Goal: Communication & Community: Participate in discussion

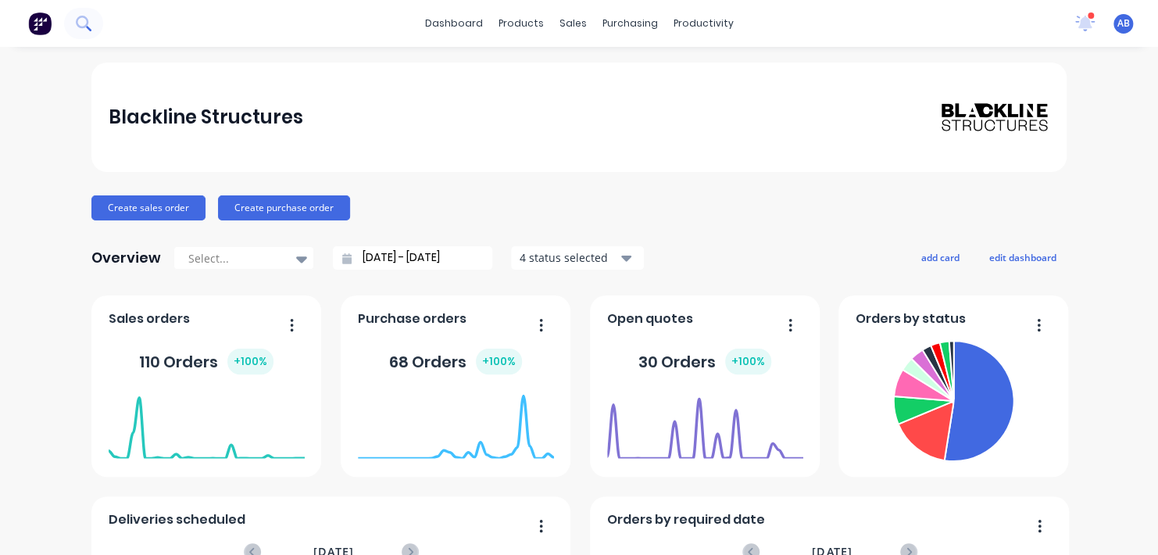
click at [94, 23] on button at bounding box center [83, 23] width 39 height 31
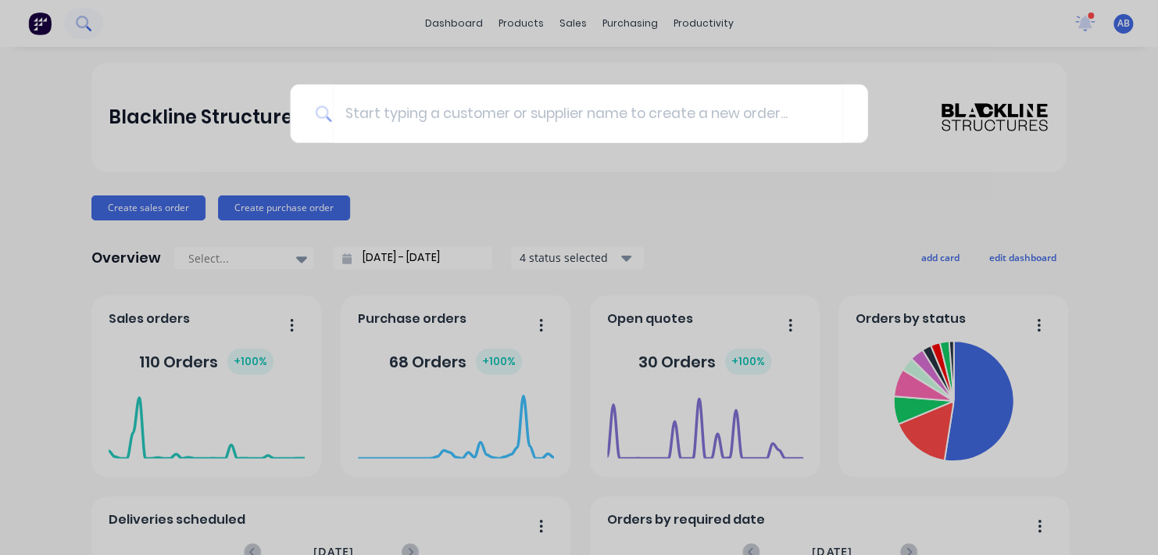
type input "B"
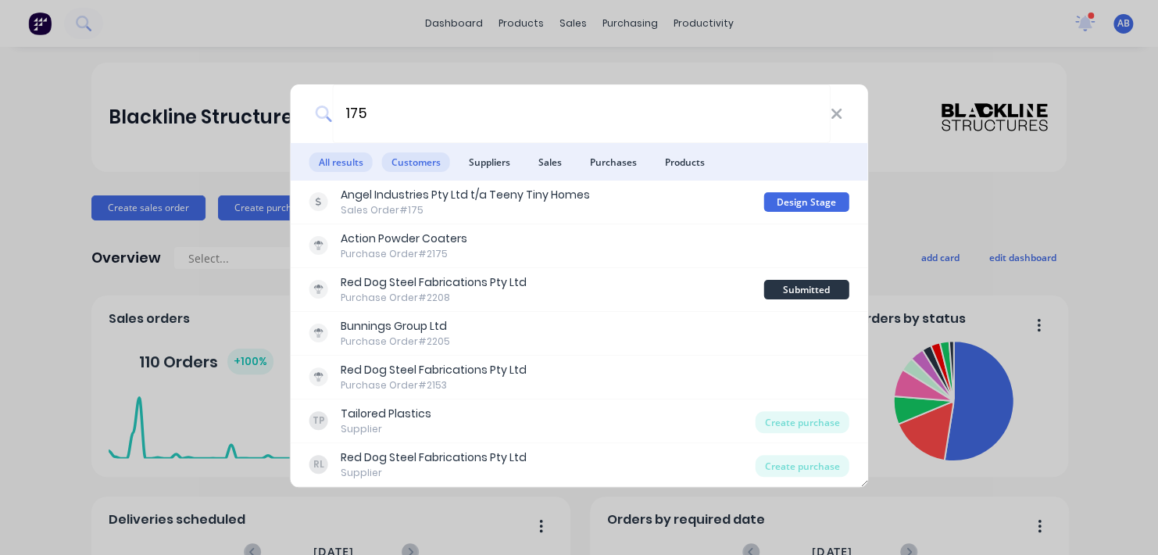
click at [424, 167] on span "Customers" at bounding box center [416, 162] width 68 height 20
drag, startPoint x: 398, startPoint y: 116, endPoint x: 238, endPoint y: 116, distance: 159.4
click at [238, 116] on div "175 All results Customers Suppliers Sales Purchases Products Angel Industries P…" at bounding box center [579, 277] width 1158 height 555
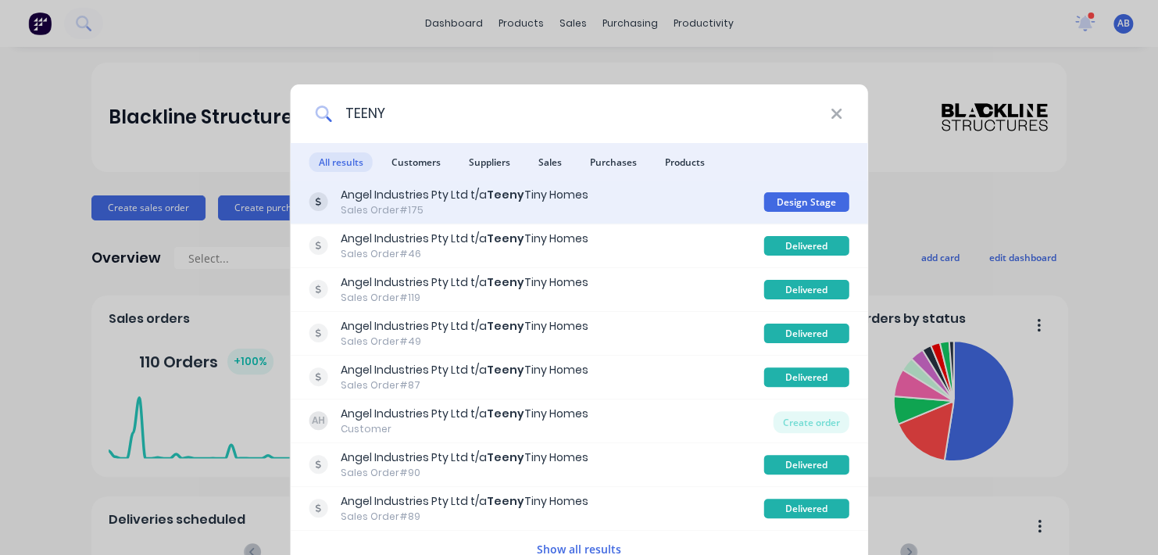
type input "TEENY"
click at [394, 210] on div "Sales Order #175" at bounding box center [465, 210] width 248 height 14
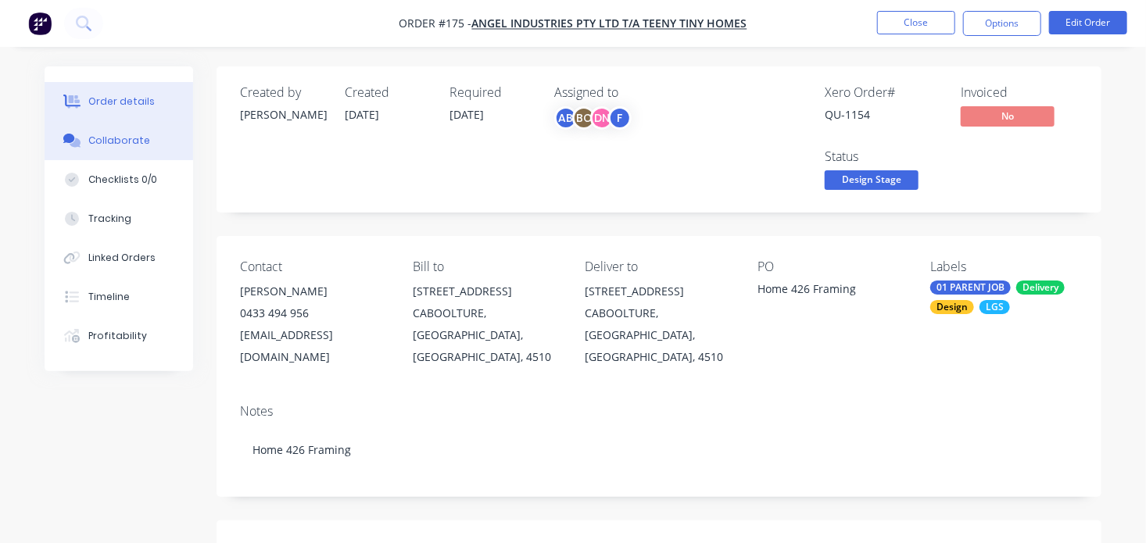
click at [130, 142] on div "Collaborate" at bounding box center [119, 141] width 62 height 14
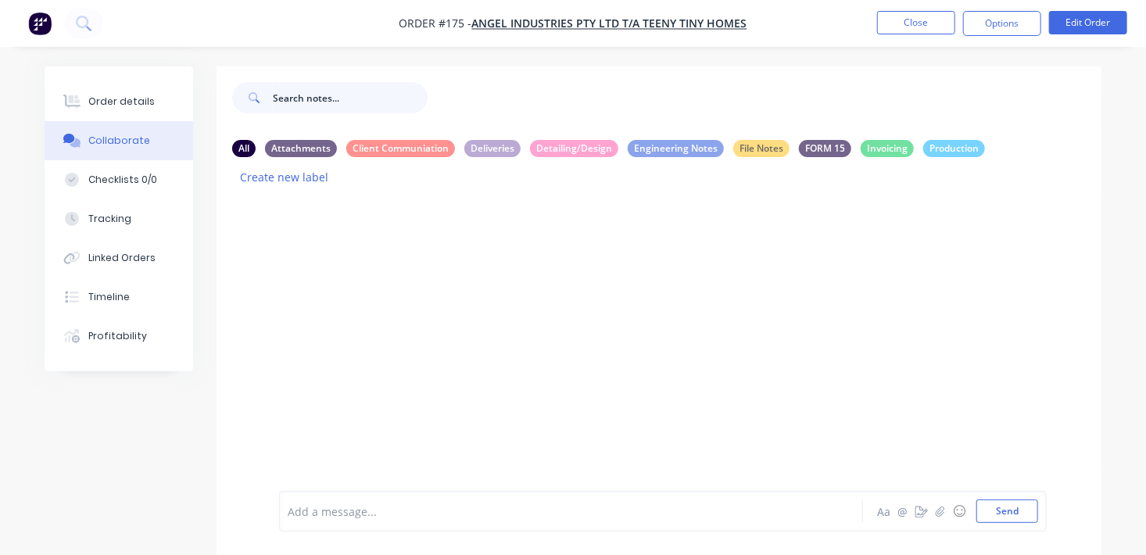
click at [345, 93] on input "text" at bounding box center [350, 97] width 155 height 31
click at [360, 514] on div at bounding box center [569, 511] width 562 height 16
click at [692, 520] on button "Send" at bounding box center [1007, 510] width 62 height 23
click at [338, 356] on div "AN You - 08:01pm [DATE] finished lgs design. Labels Edit Delete" at bounding box center [658, 357] width 885 height 319
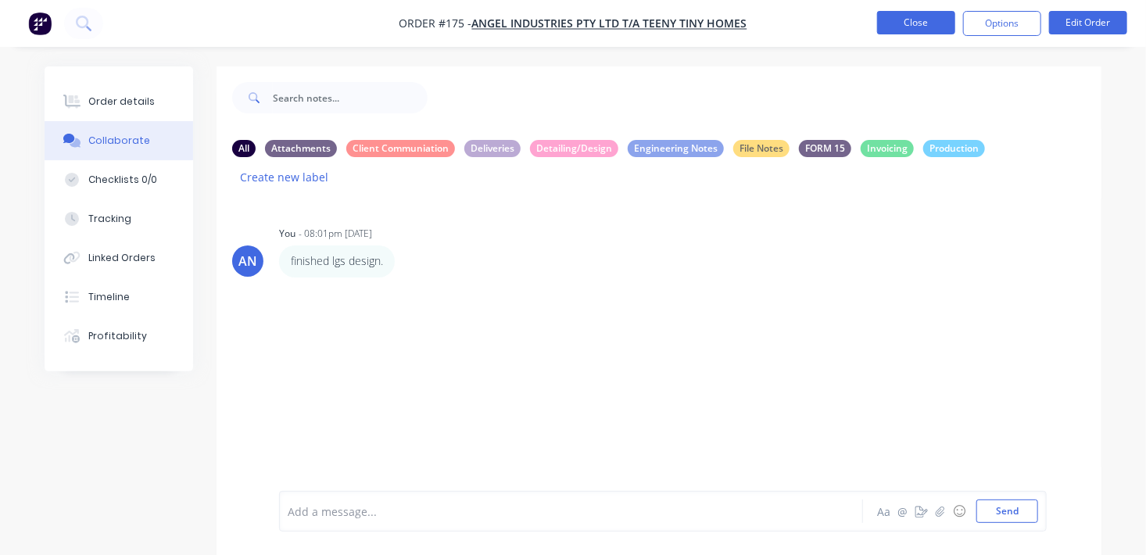
click at [692, 29] on button "Close" at bounding box center [916, 22] width 78 height 23
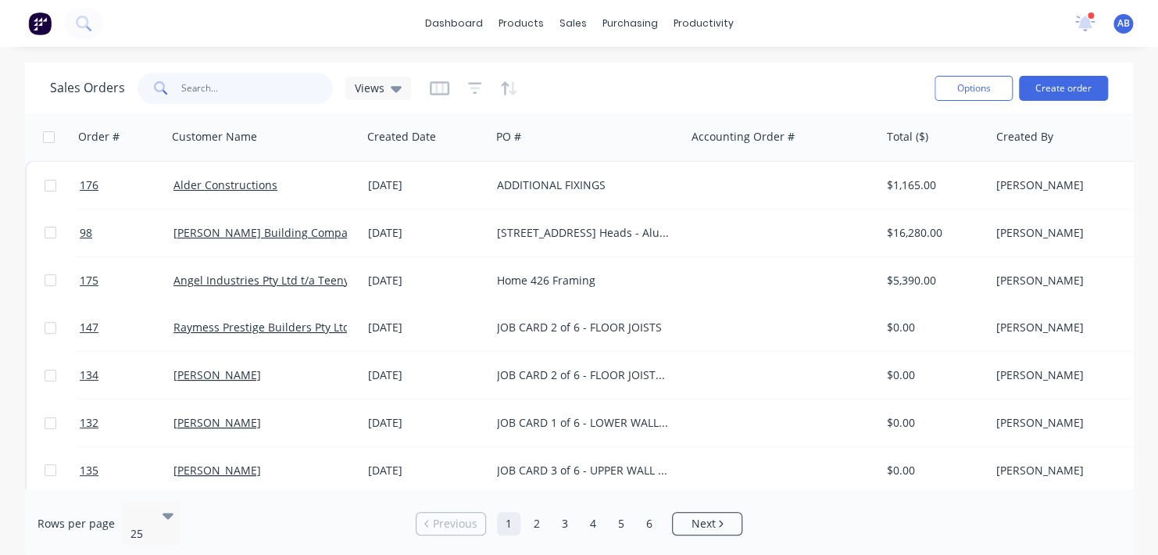
click at [182, 86] on input "text" at bounding box center [257, 88] width 152 height 31
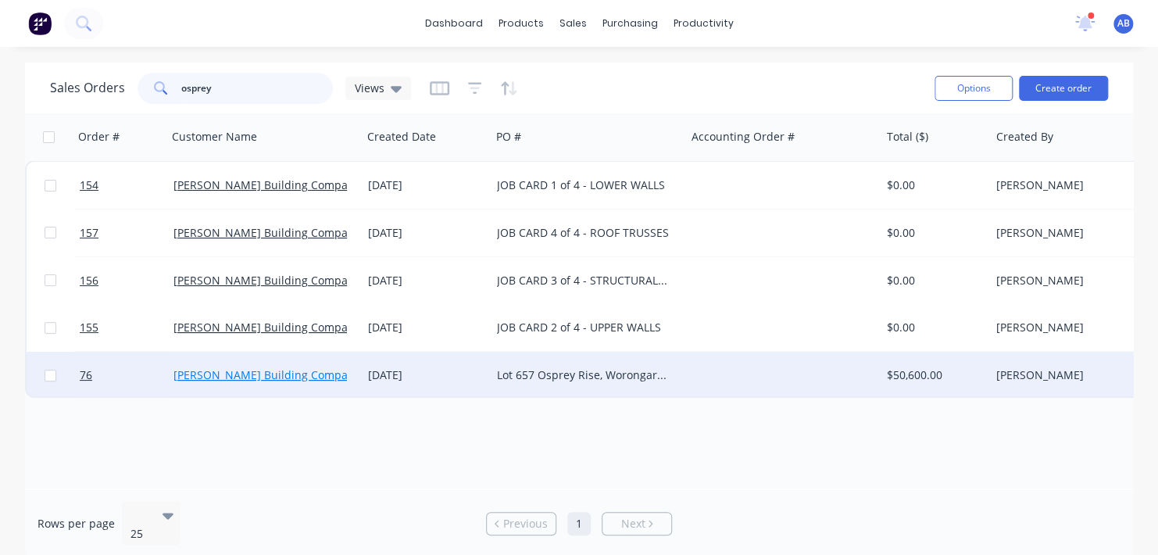
type input "osprey"
click at [255, 374] on link "[PERSON_NAME] Building Company Pty Ltd" at bounding box center [285, 374] width 225 height 15
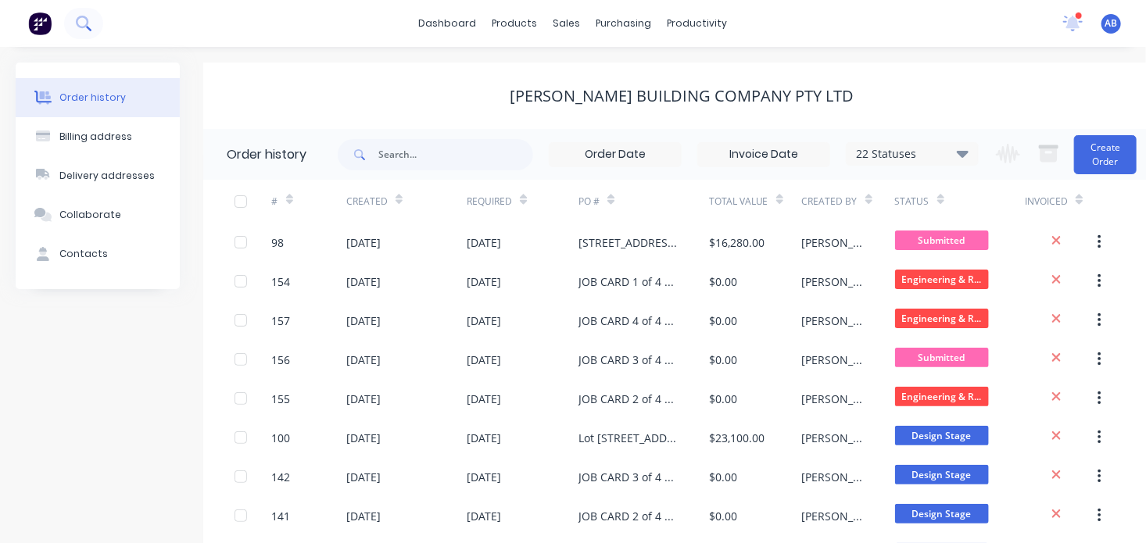
click at [77, 23] on icon at bounding box center [82, 22] width 13 height 13
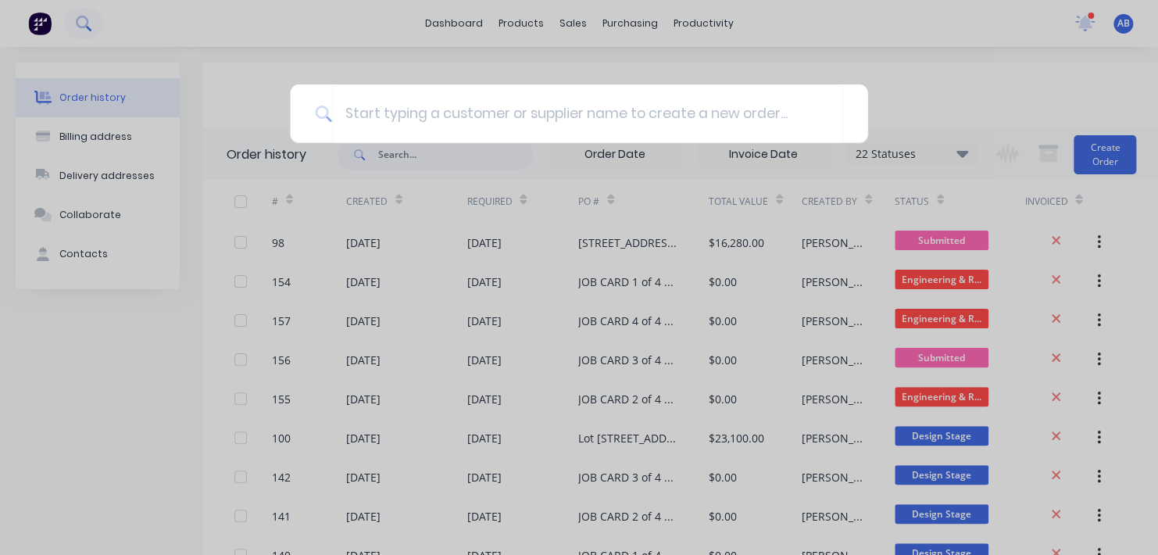
type input "s"
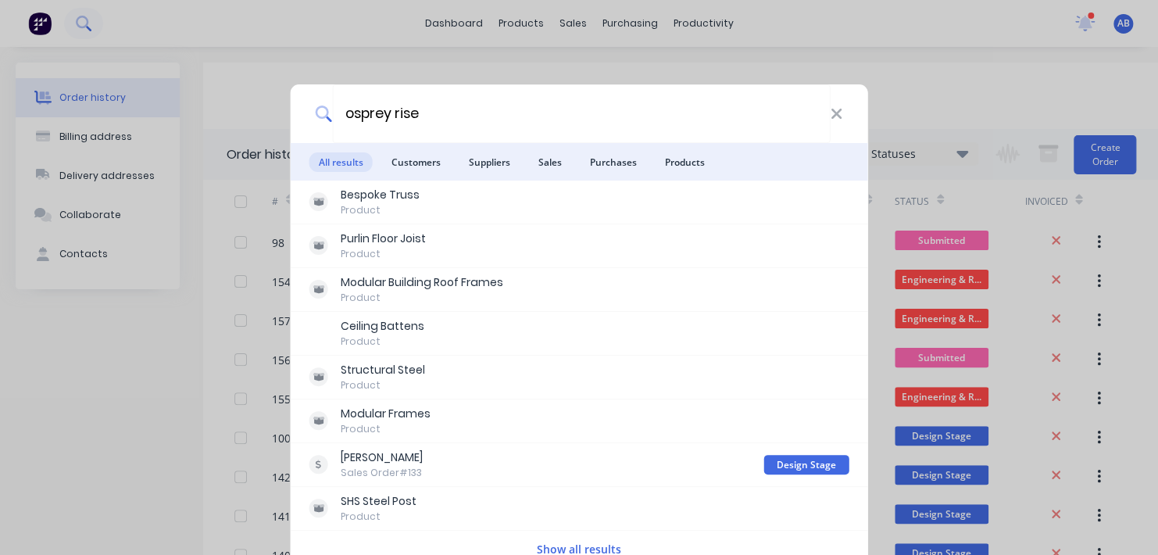
type input "osprey rise"
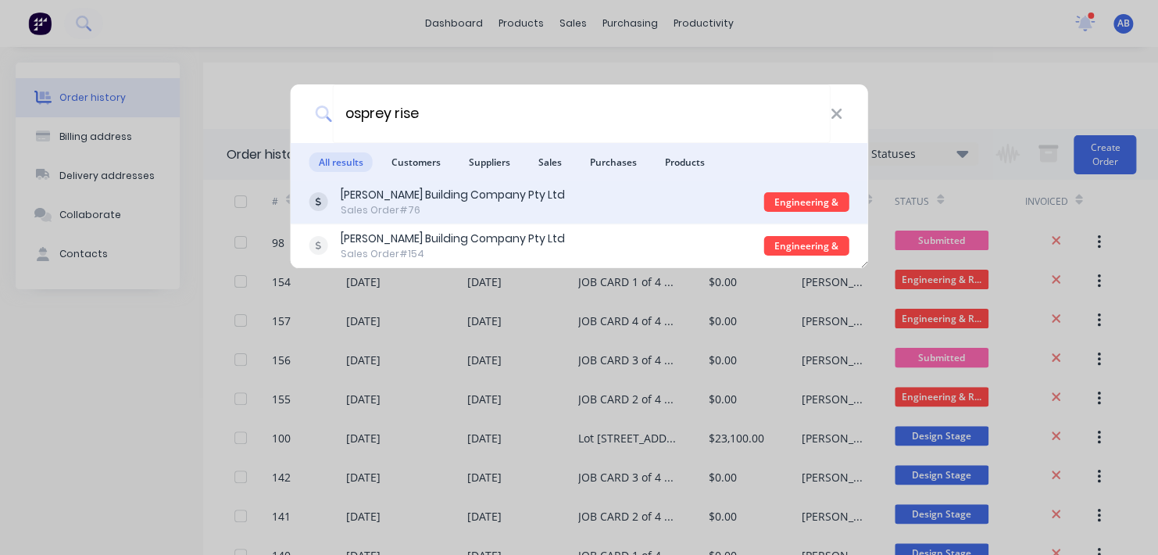
click at [415, 196] on div "[PERSON_NAME] Building Company Pty Ltd" at bounding box center [453, 195] width 224 height 16
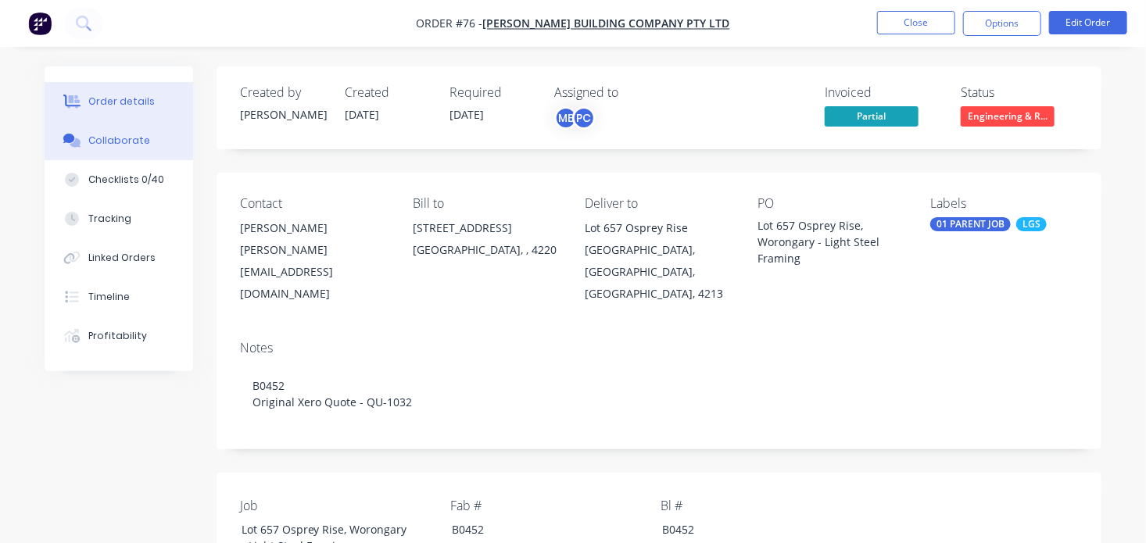
click at [113, 148] on button "Collaborate" at bounding box center [119, 140] width 148 height 39
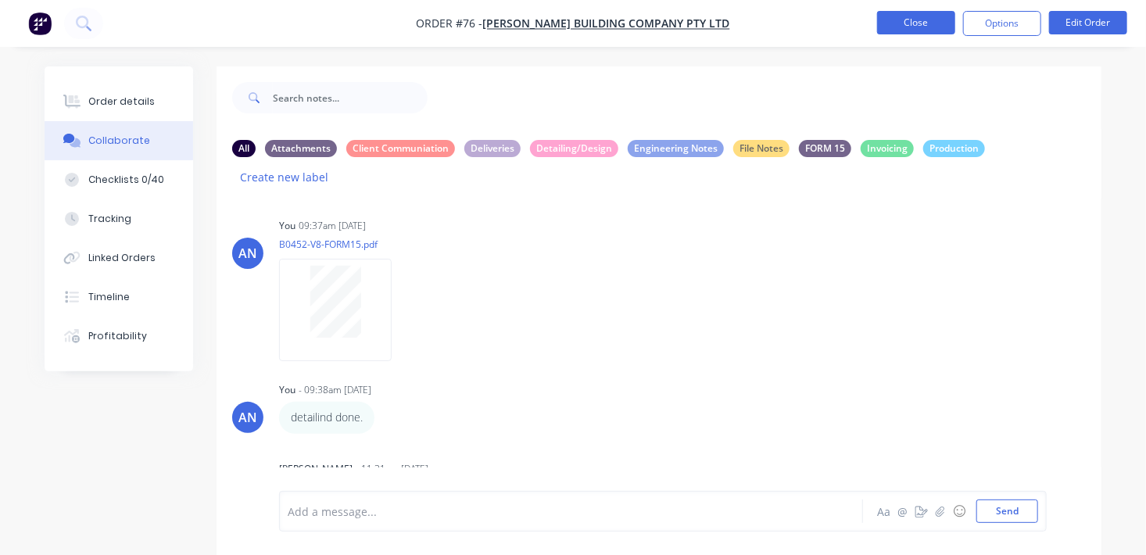
click at [692, 23] on button "Close" at bounding box center [916, 22] width 78 height 23
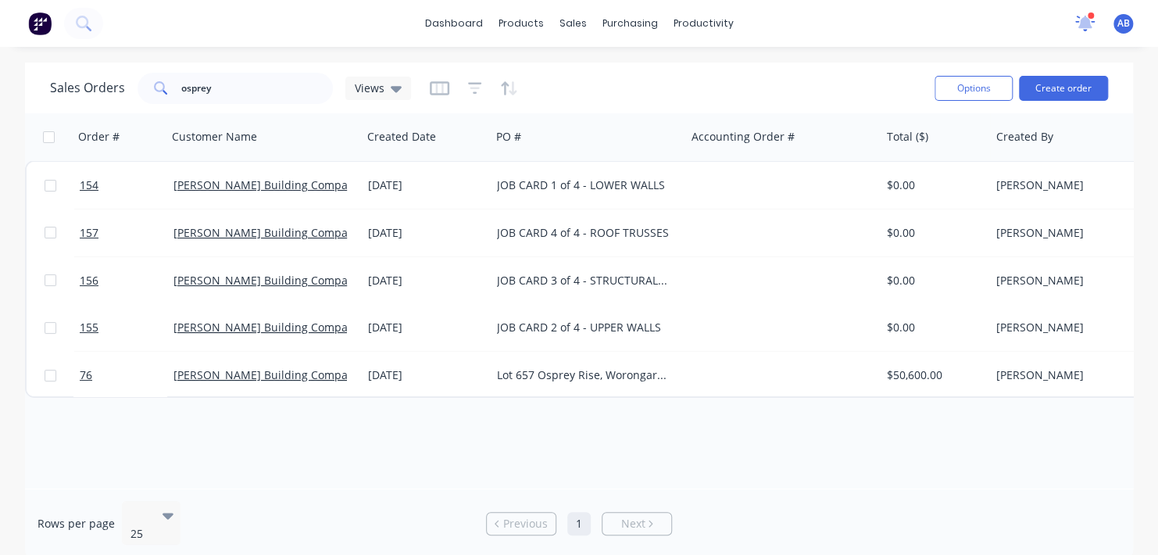
click at [692, 20] on icon at bounding box center [1085, 23] width 21 height 18
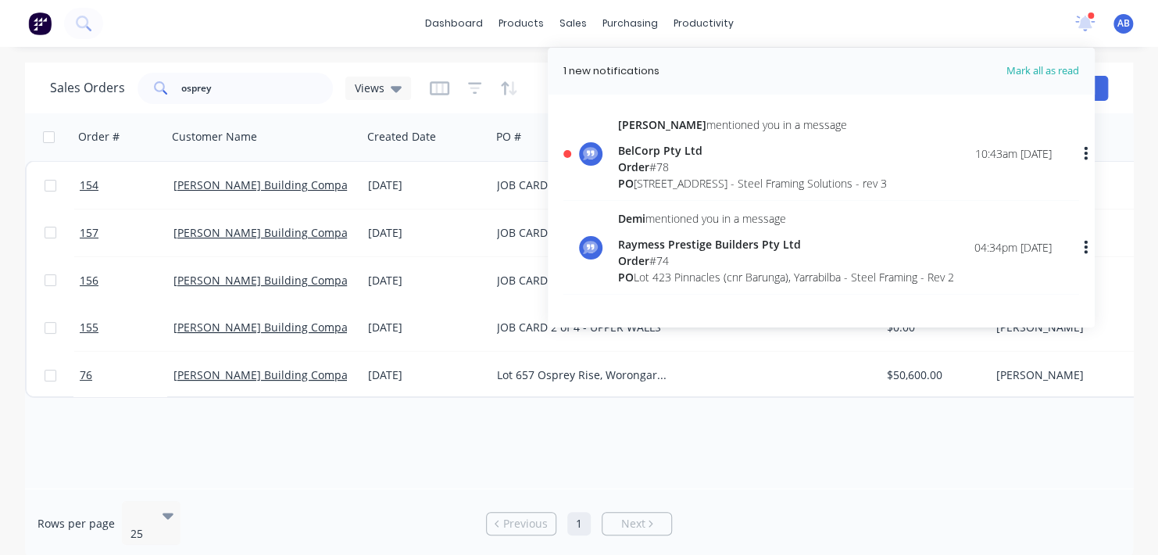
click at [663, 167] on div "Order # 78" at bounding box center [752, 167] width 269 height 16
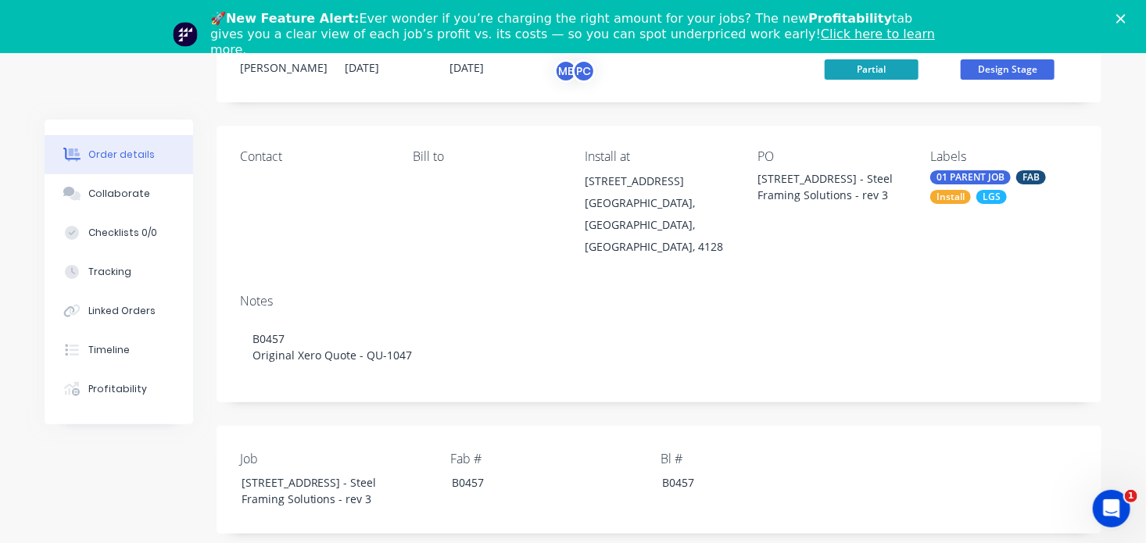
scroll to position [469, 0]
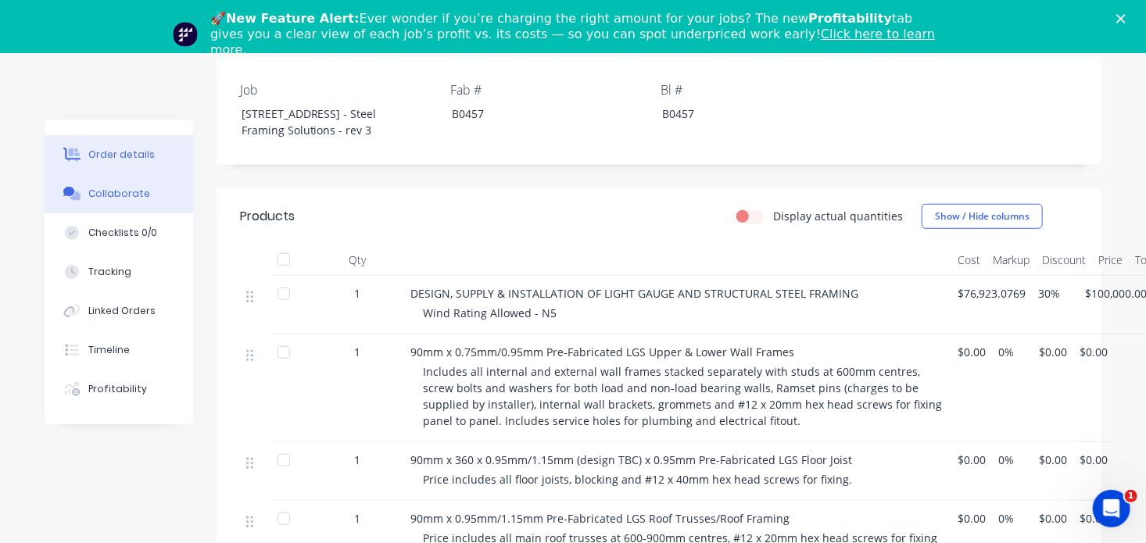
click at [95, 202] on button "Collaborate" at bounding box center [119, 193] width 148 height 39
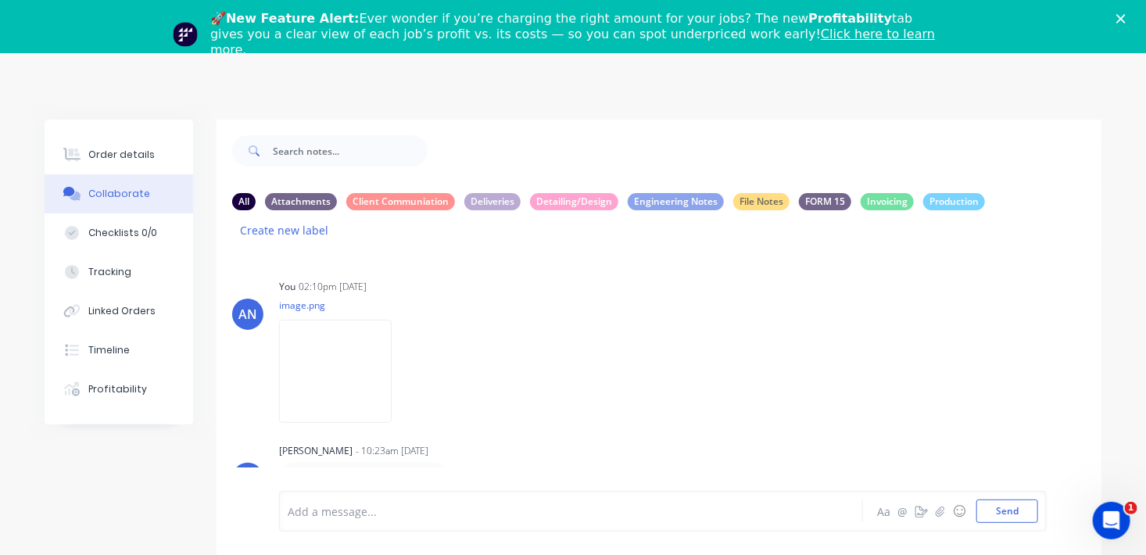
click at [1125, 20] on polygon "Close" at bounding box center [1120, 18] width 9 height 9
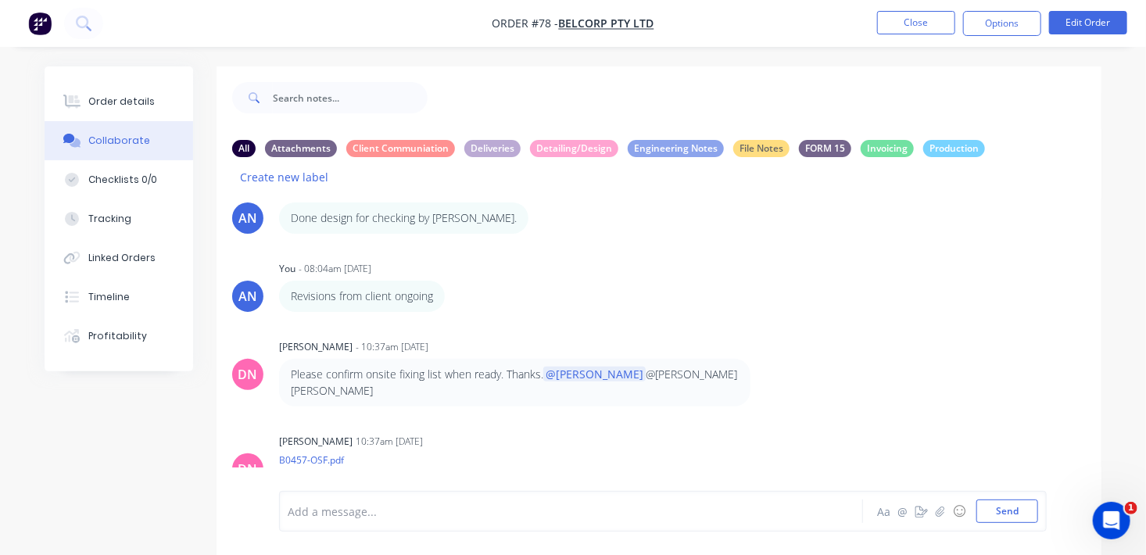
scroll to position [1364, 0]
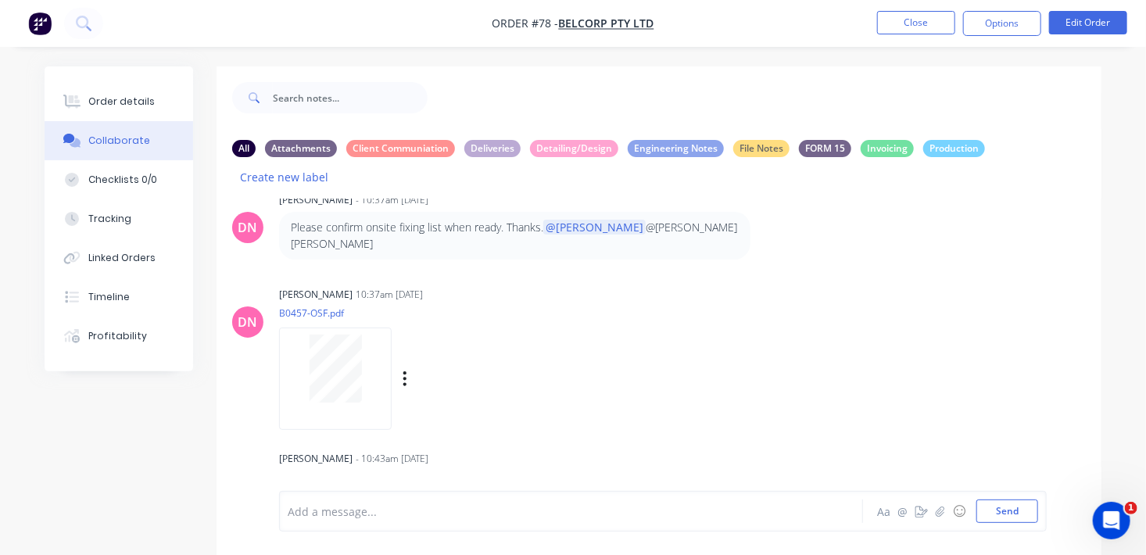
click at [342, 410] on div at bounding box center [335, 378] width 113 height 102
